Goal: Information Seeking & Learning: Learn about a topic

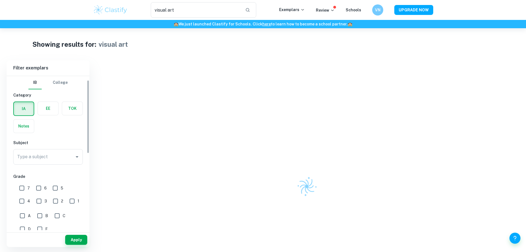
scroll to position [10, 0]
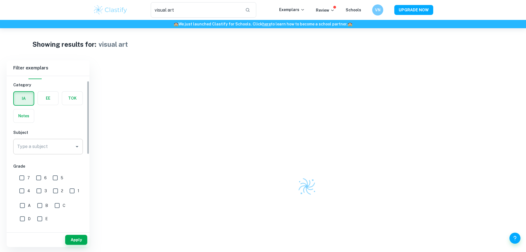
click at [43, 144] on div "Type a subject Type a subject" at bounding box center [48, 146] width 70 height 15
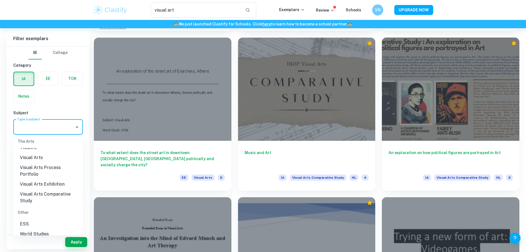
scroll to position [866, 0]
click at [42, 174] on li "Visual Arts Process Portfolio" at bounding box center [48, 171] width 70 height 17
type input "Visual Arts Process Portfolio"
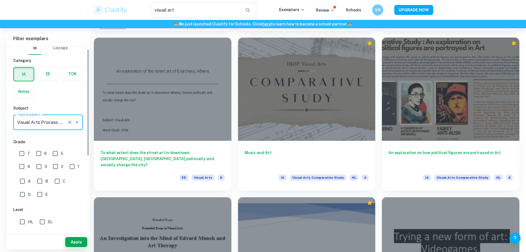
scroll to position [6, 0]
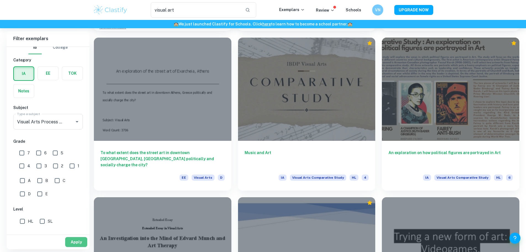
click at [73, 241] on button "Apply" at bounding box center [76, 242] width 22 height 10
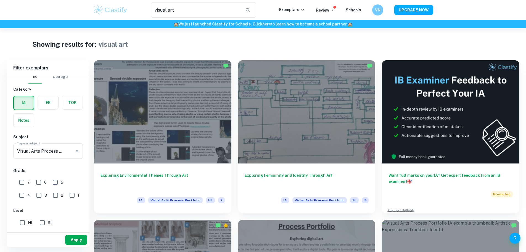
click at [75, 239] on button "Apply" at bounding box center [76, 239] width 22 height 10
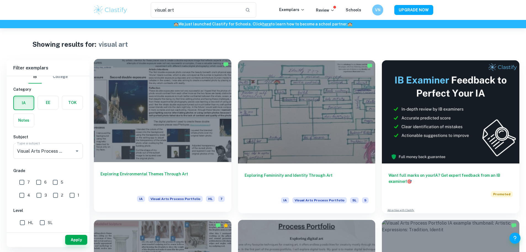
click at [137, 123] on div at bounding box center [163, 110] width 138 height 103
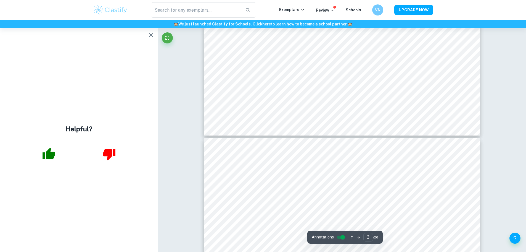
scroll to position [455, 0]
click at [152, 31] on button "button" at bounding box center [151, 35] width 11 height 11
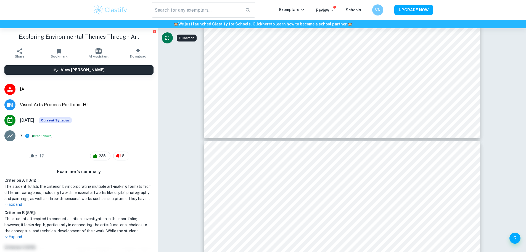
click at [166, 40] on icon "Fullscreen" at bounding box center [167, 38] width 4 height 4
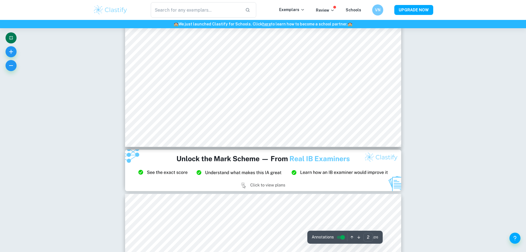
scroll to position [59, 0]
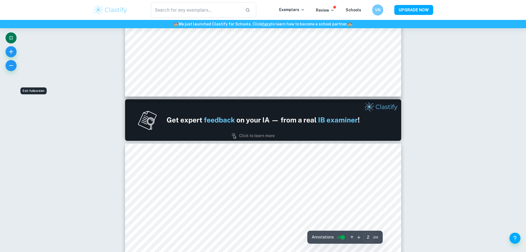
type input "1"
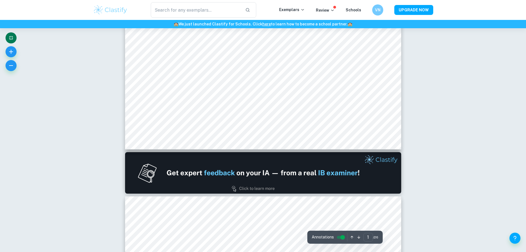
scroll to position [0, 0]
